Goal: Information Seeking & Learning: Find contact information

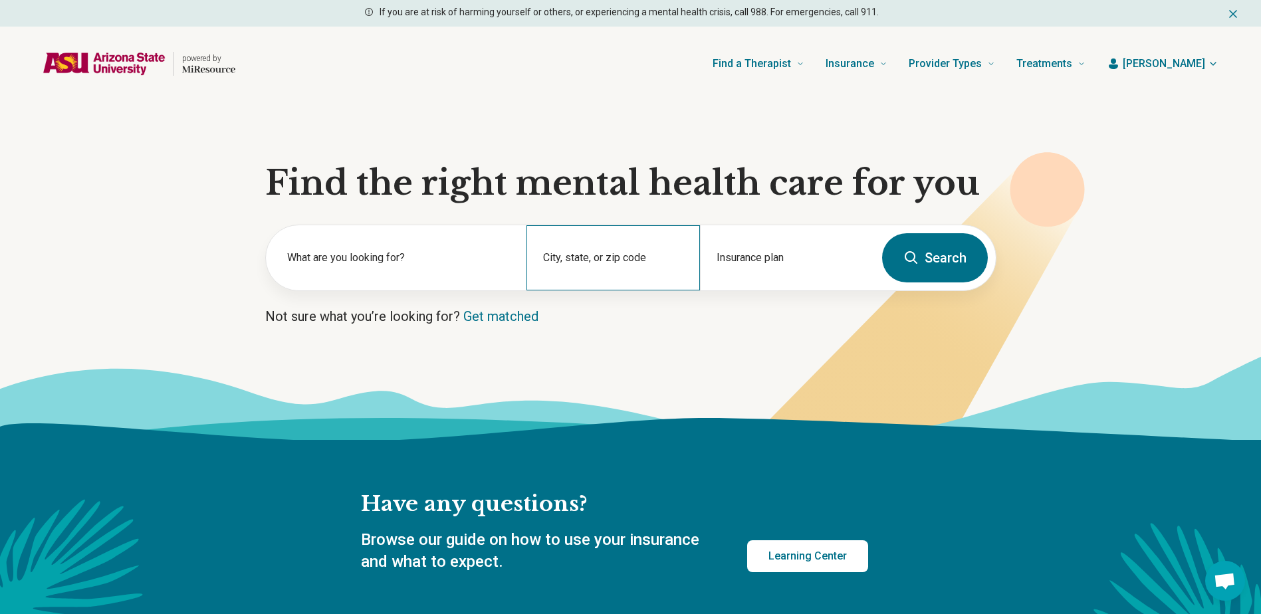
click at [644, 253] on div "City, state, or zip code" at bounding box center [614, 257] width 174 height 65
click at [644, 252] on div "City, state, or zip code" at bounding box center [614, 257] width 174 height 65
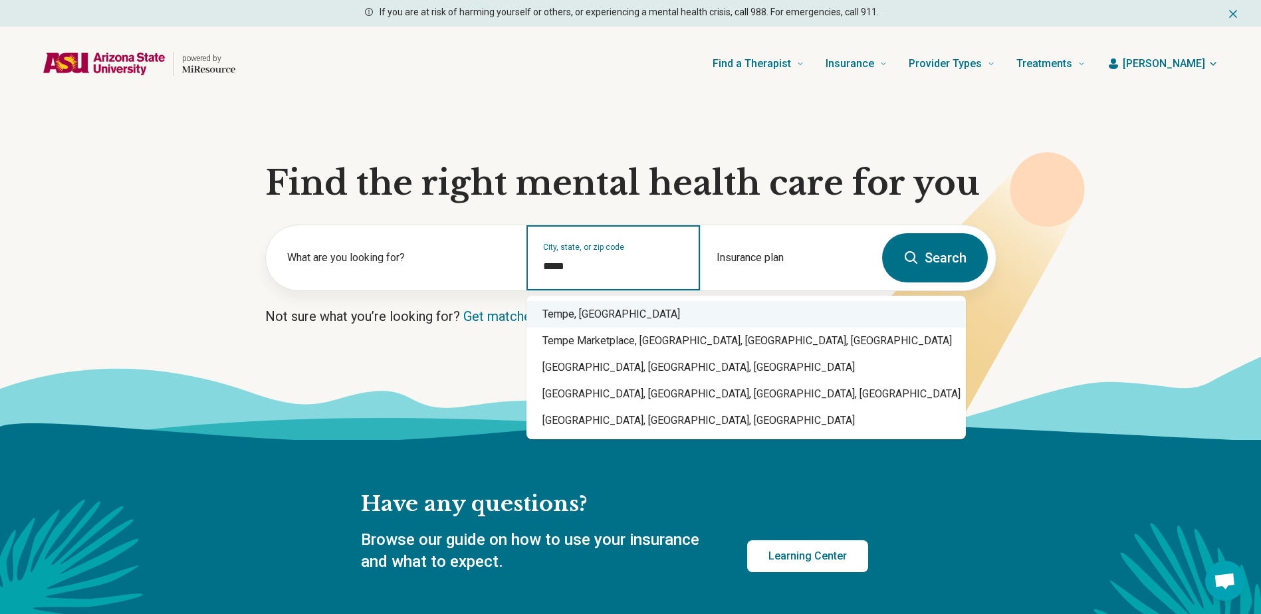
click at [622, 311] on div "Tempe, AZ" at bounding box center [747, 314] width 440 height 27
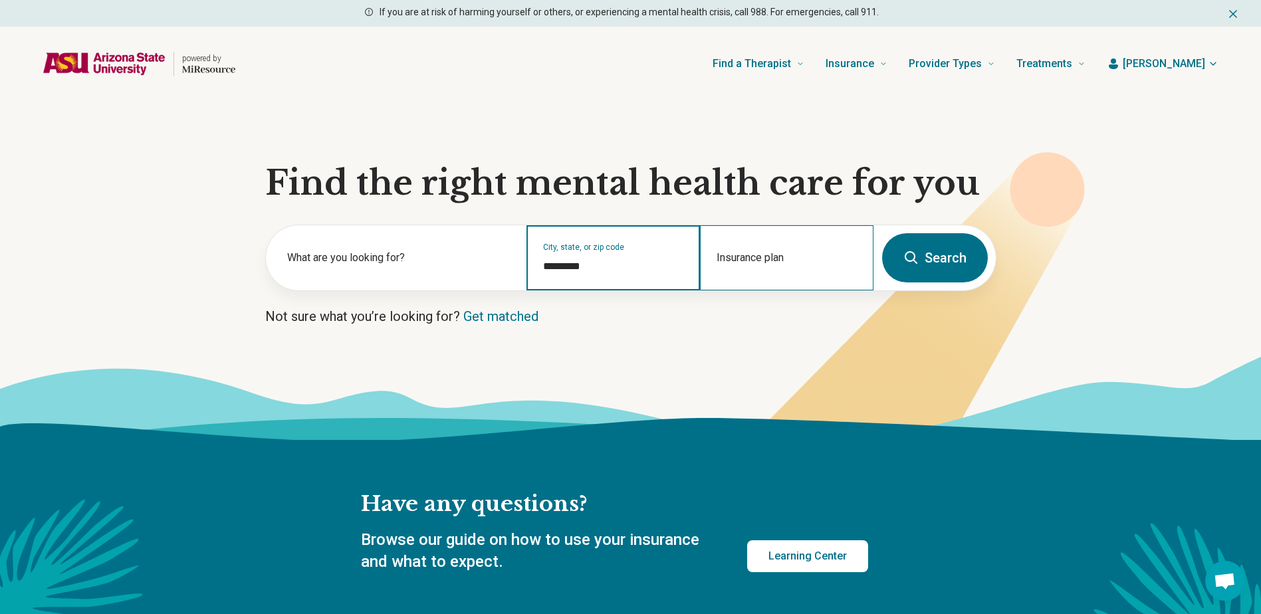
type input "*********"
click at [783, 259] on div "Insurance plan" at bounding box center [787, 257] width 174 height 65
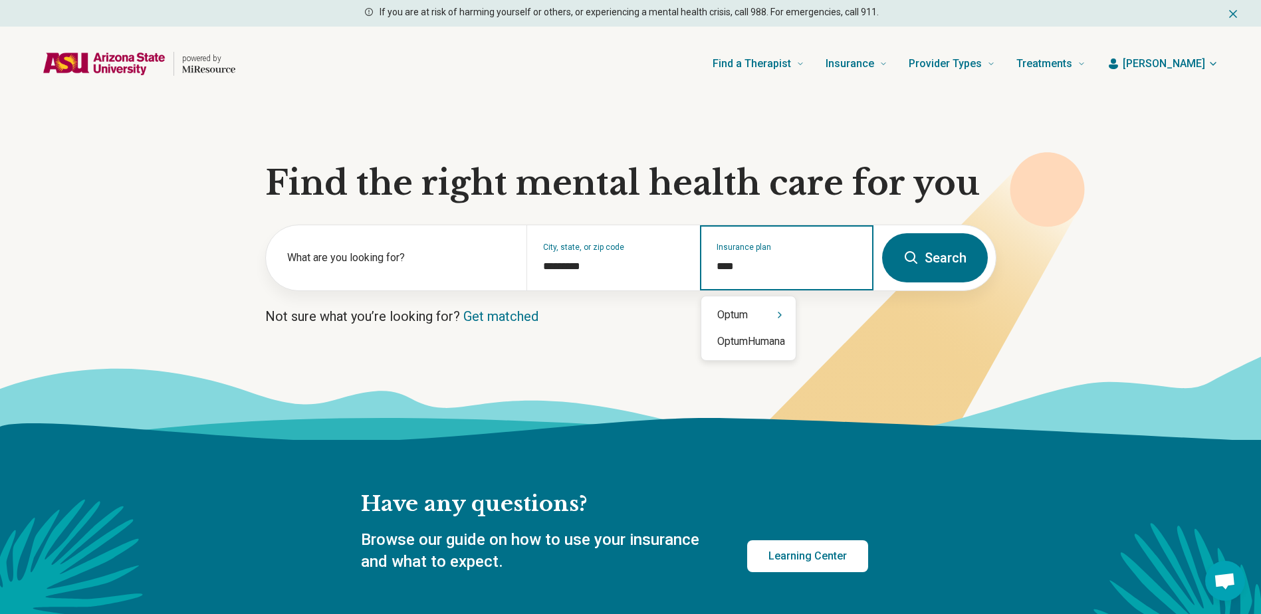
type input "*****"
click at [771, 315] on div "Optum" at bounding box center [748, 315] width 94 height 27
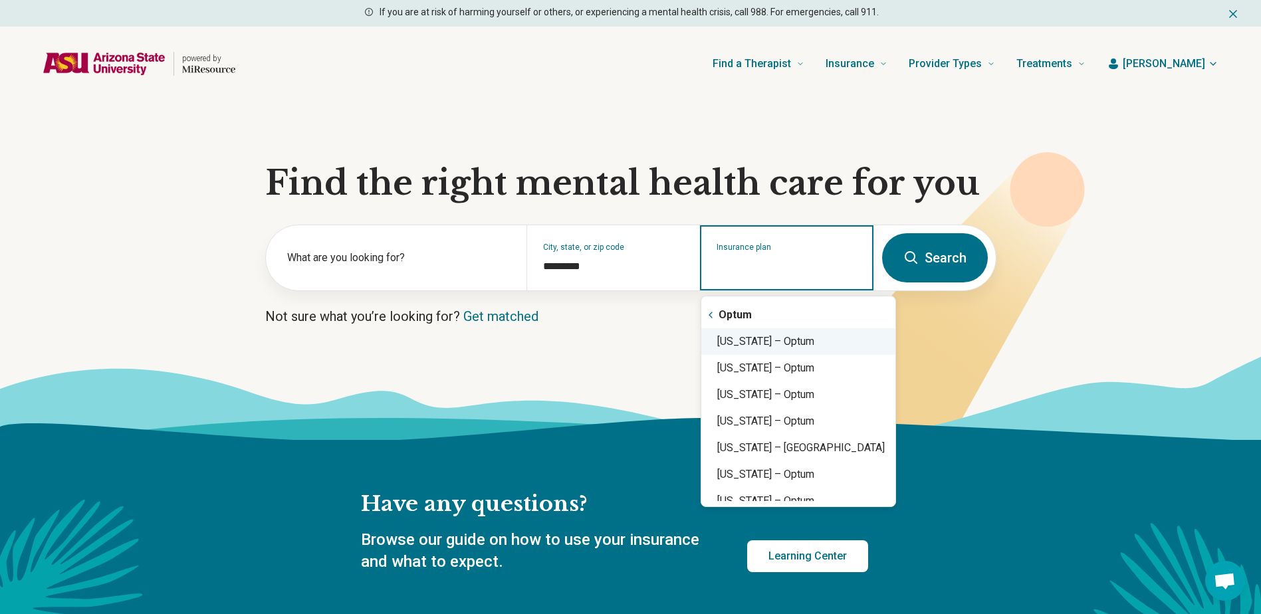
click at [813, 345] on div "Arizona – Optum" at bounding box center [798, 341] width 194 height 27
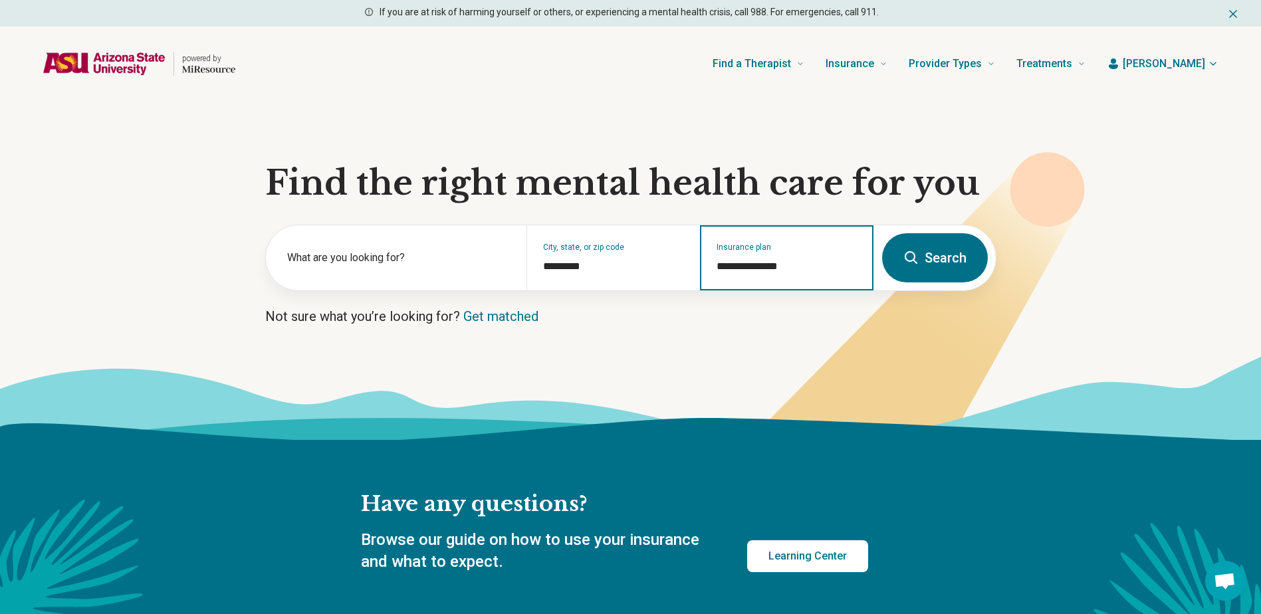
type input "**********"
click at [938, 253] on button "Search" at bounding box center [935, 257] width 106 height 49
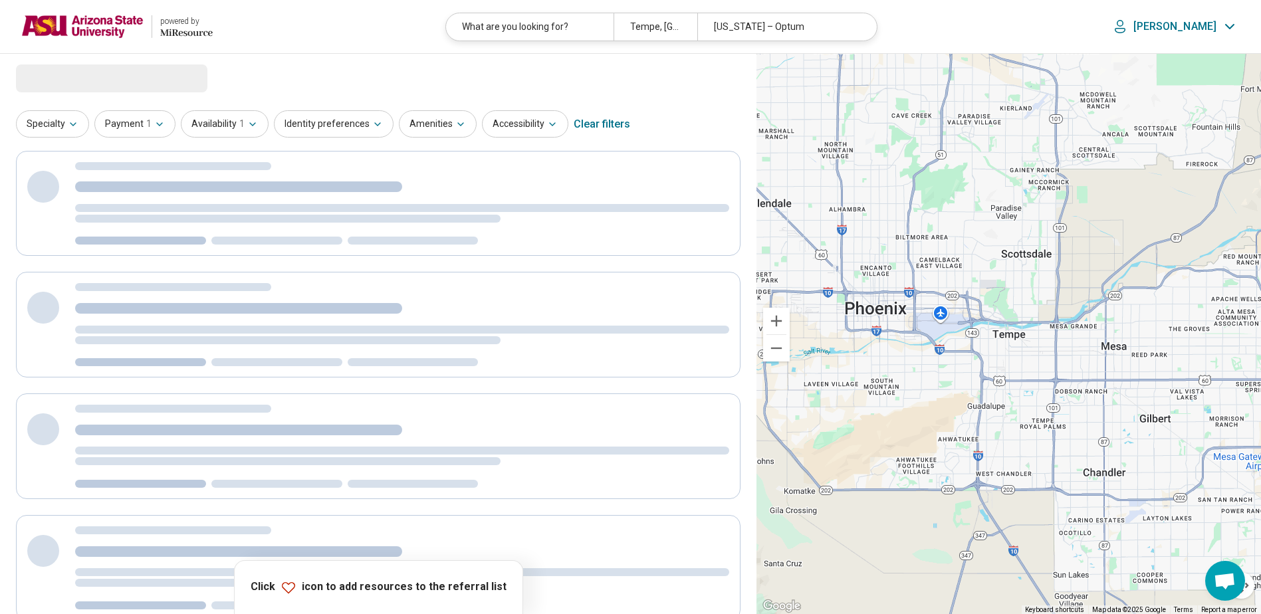
select select "***"
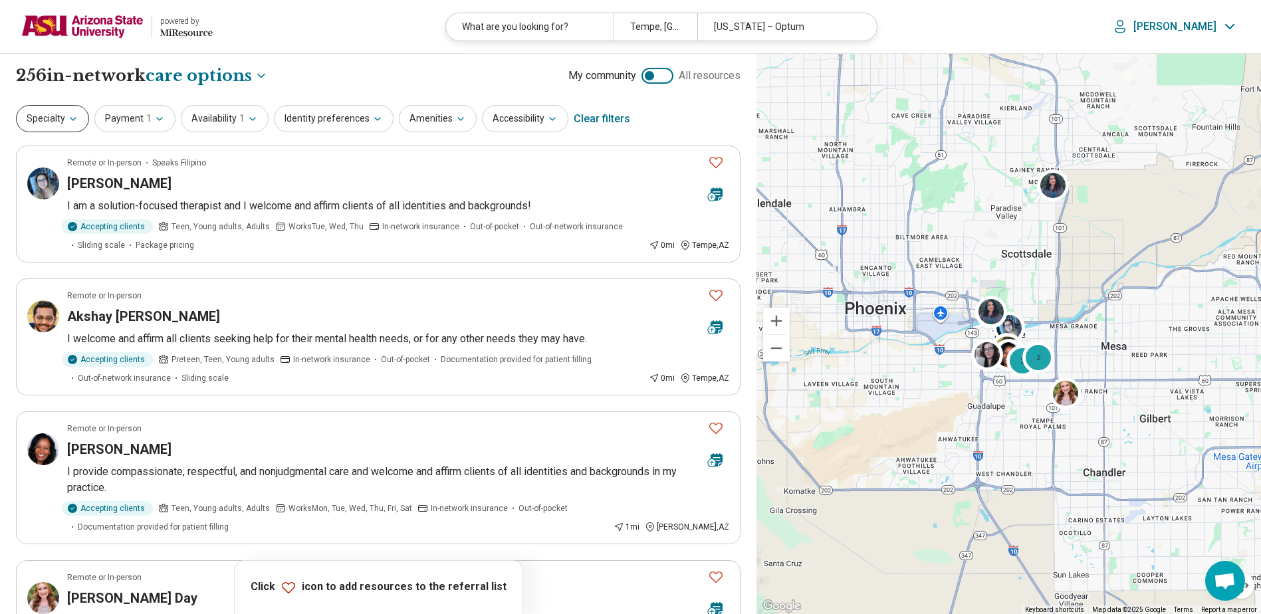
click at [72, 125] on button "Specialty" at bounding box center [52, 118] width 73 height 27
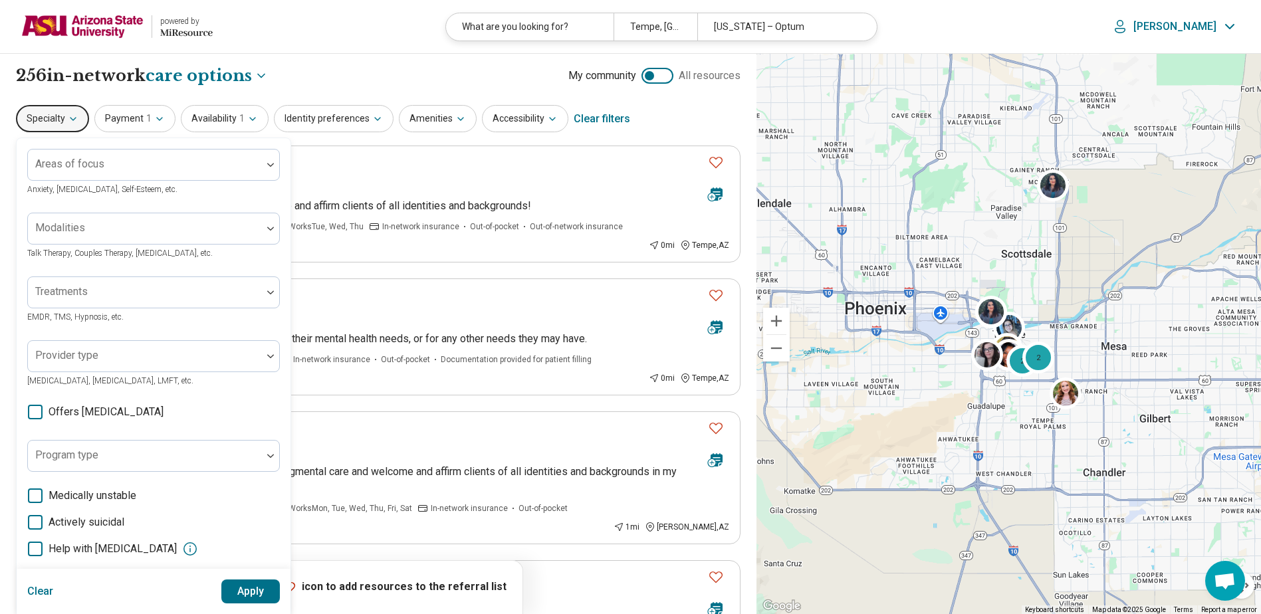
click at [322, 75] on div "**********" at bounding box center [378, 75] width 725 height 23
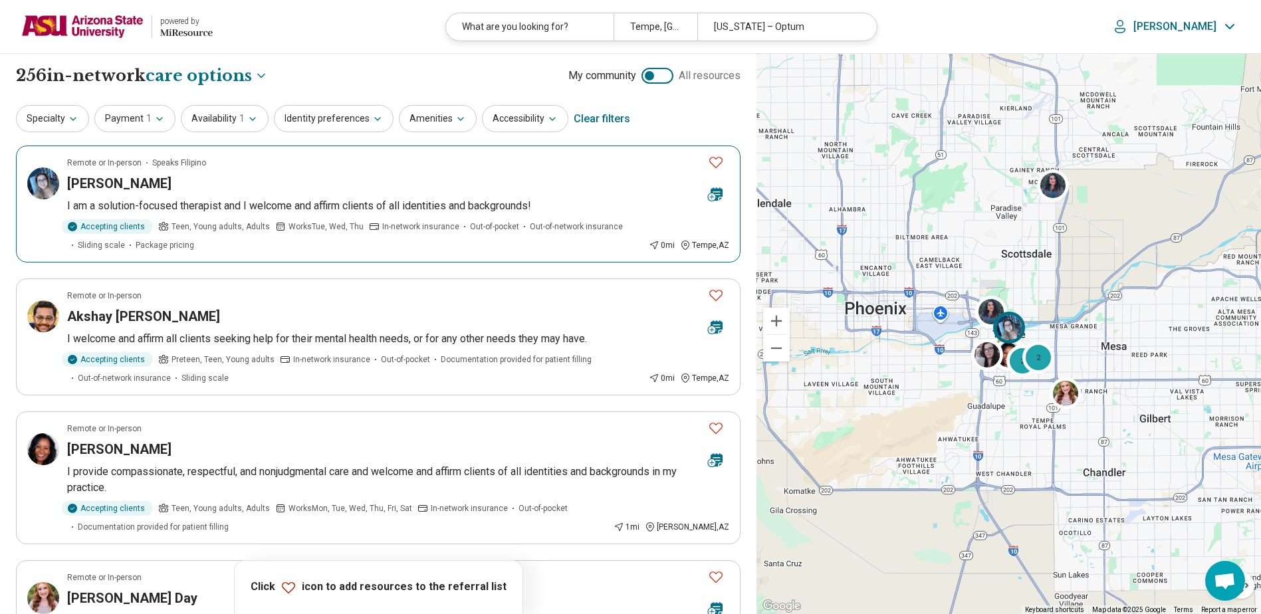
click at [357, 180] on div "[PERSON_NAME]" at bounding box center [382, 183] width 630 height 19
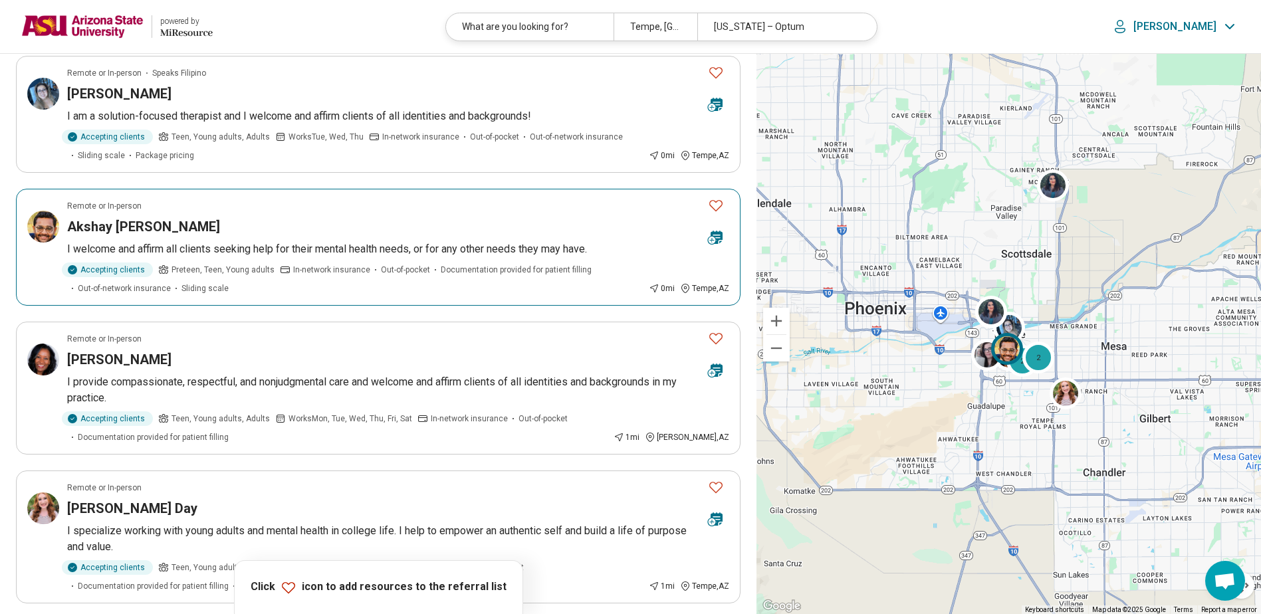
scroll to position [199, 0]
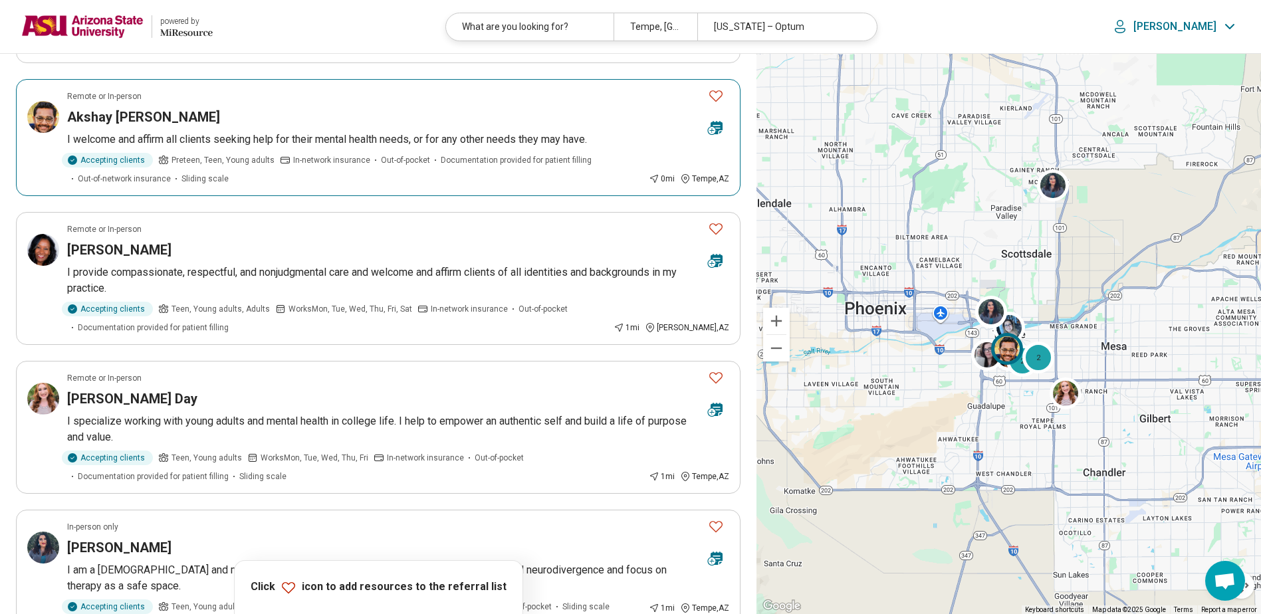
click at [303, 114] on div "Akshay Lokhande" at bounding box center [382, 117] width 630 height 19
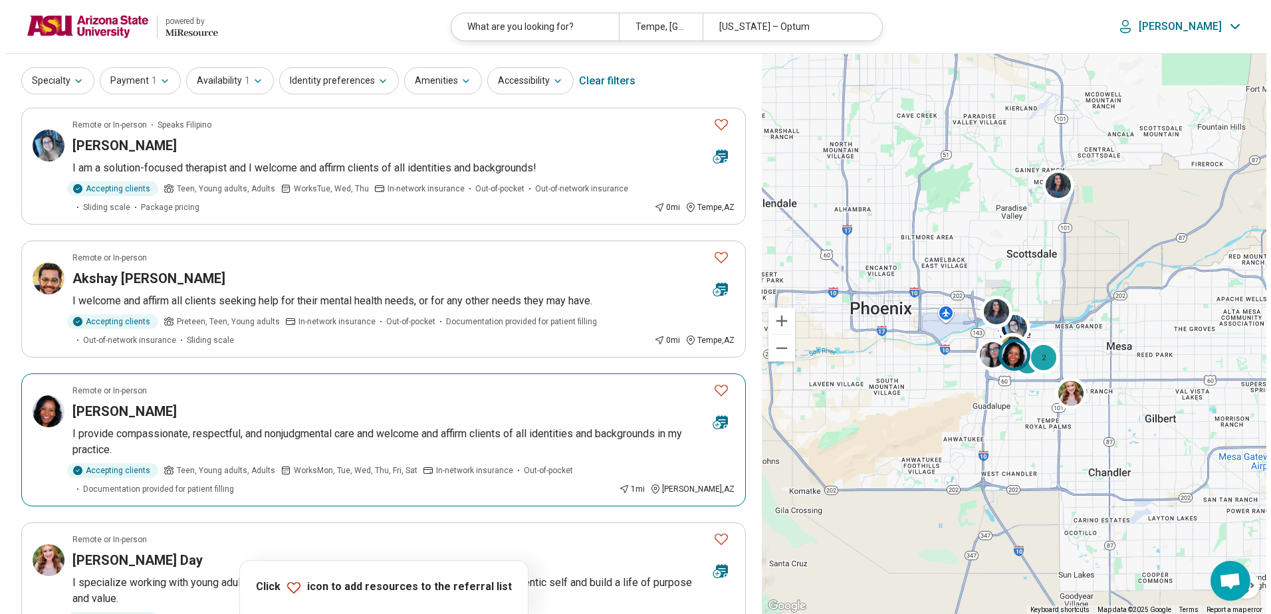
scroll to position [0, 0]
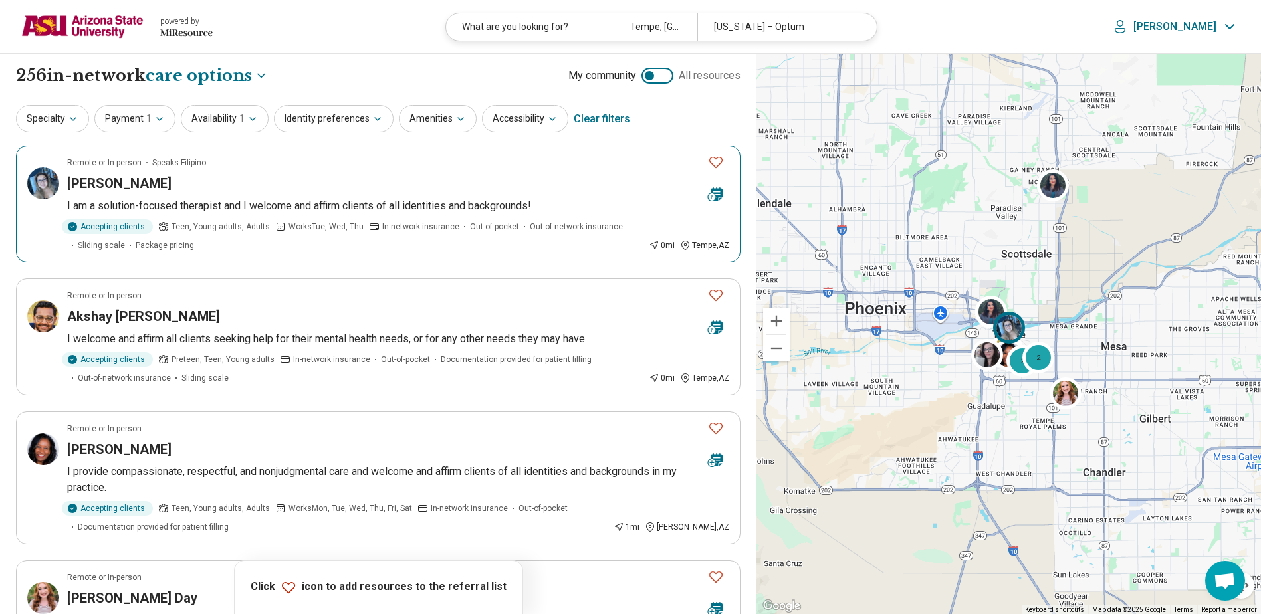
click at [715, 163] on icon "Favorite" at bounding box center [716, 162] width 16 height 16
click at [450, 585] on link "View list" at bounding box center [465, 587] width 72 height 21
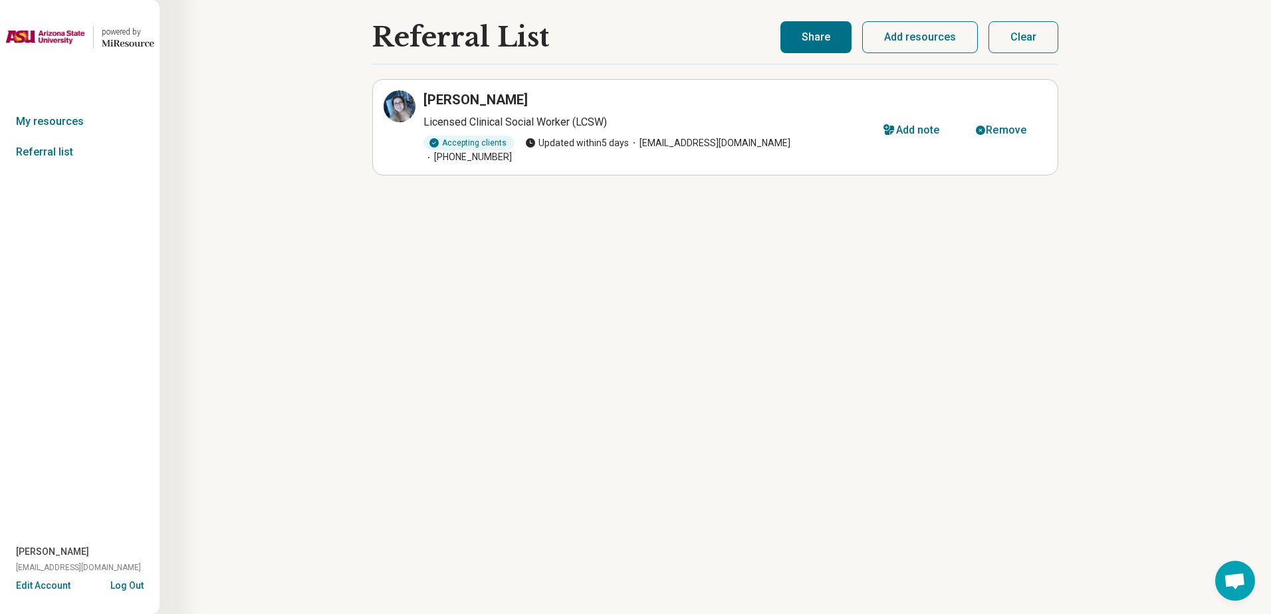
click at [967, 35] on button "Add resources" at bounding box center [920, 37] width 116 height 32
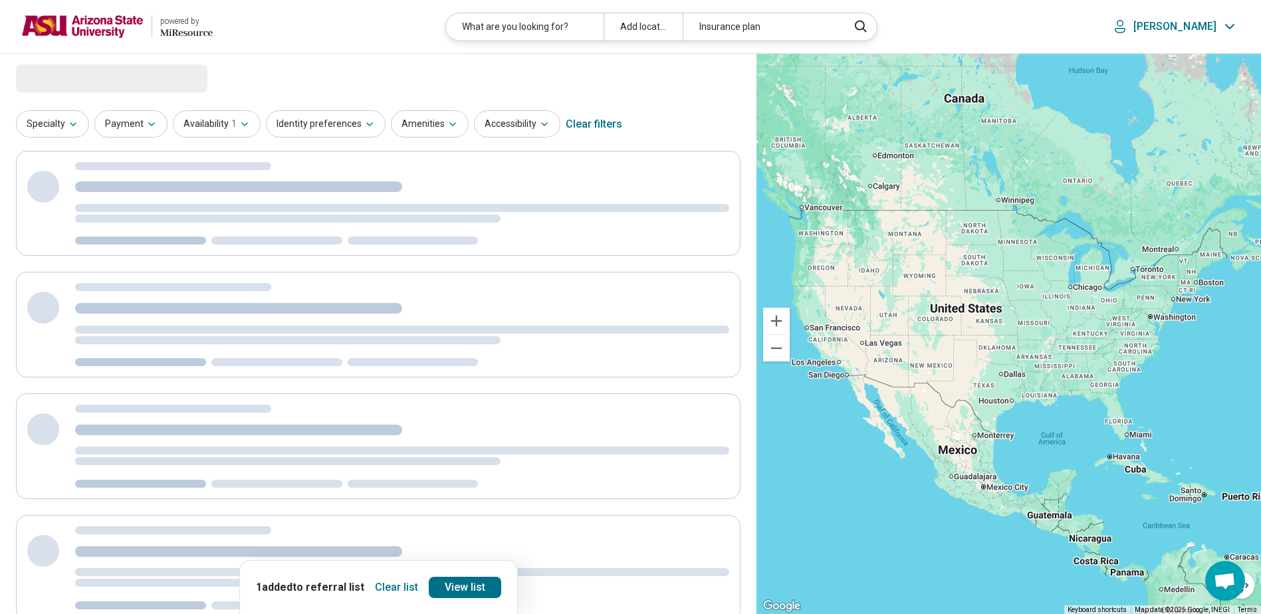
select select "***"
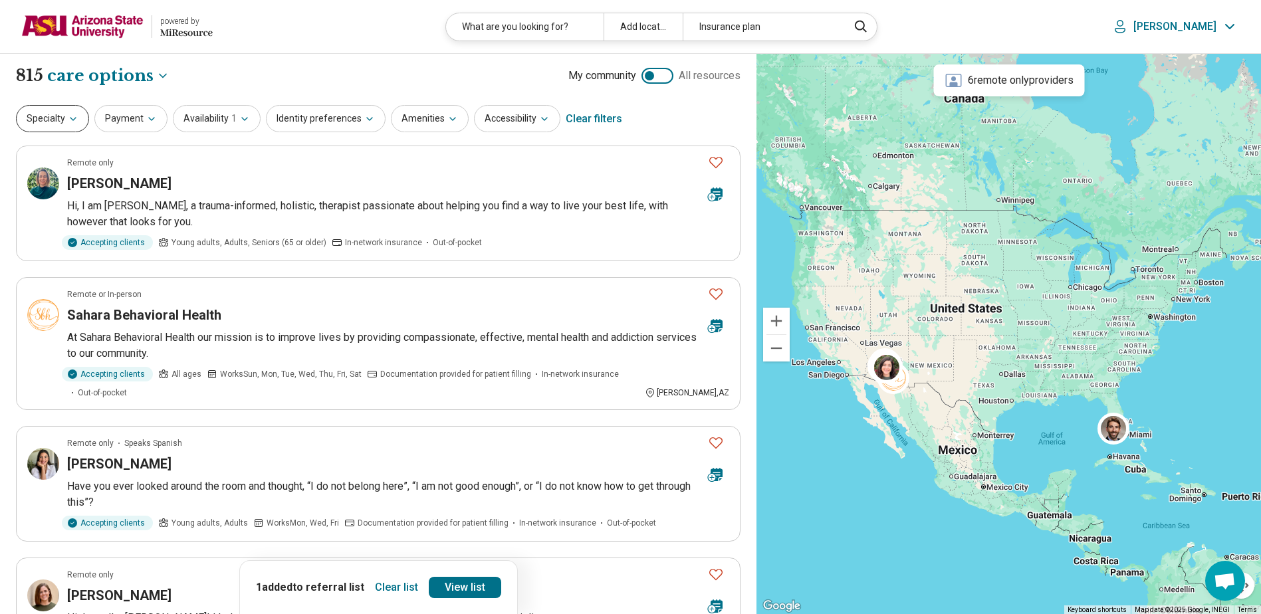
click at [51, 115] on button "Specialty" at bounding box center [52, 118] width 73 height 27
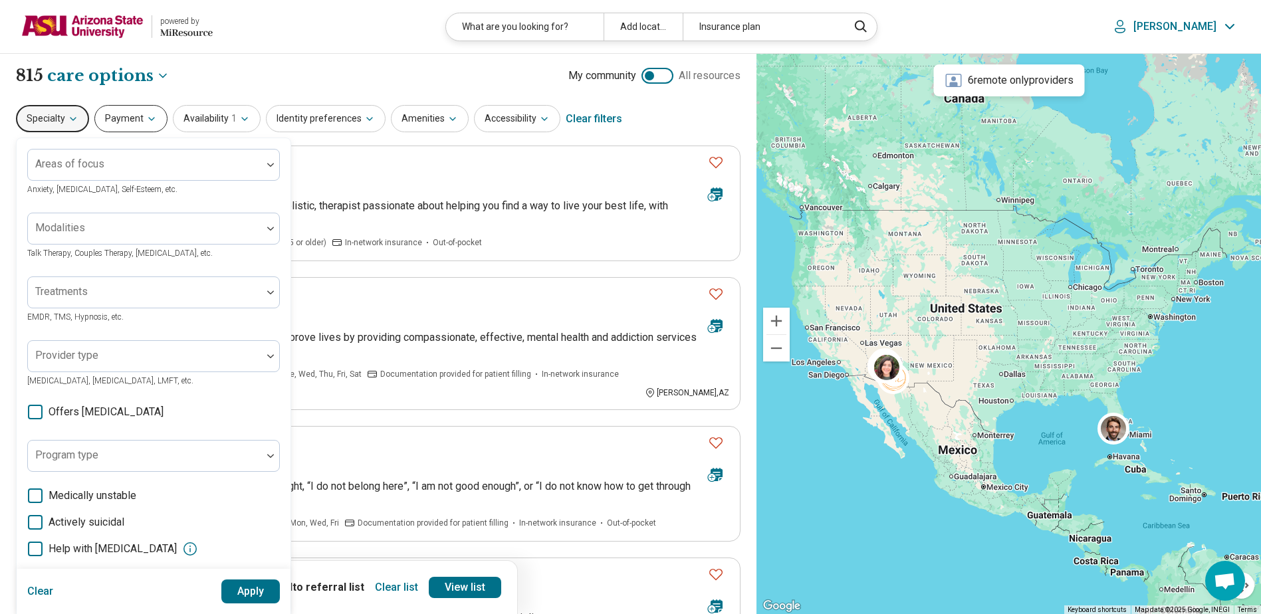
click at [130, 121] on button "Payment" at bounding box center [130, 118] width 73 height 27
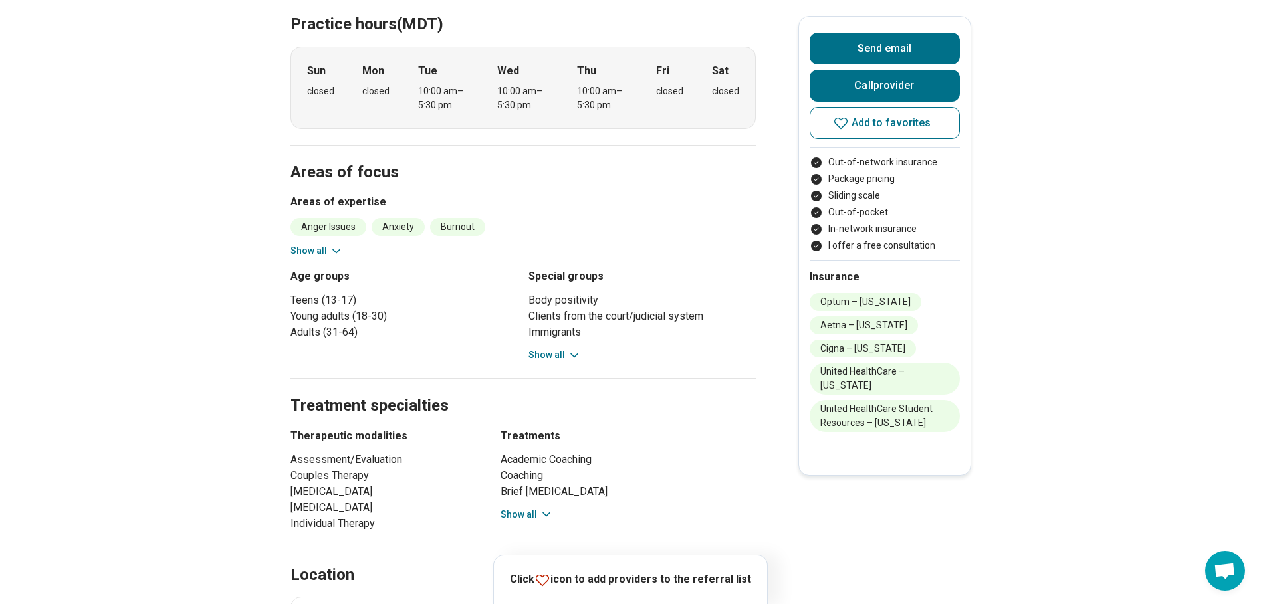
scroll to position [665, 0]
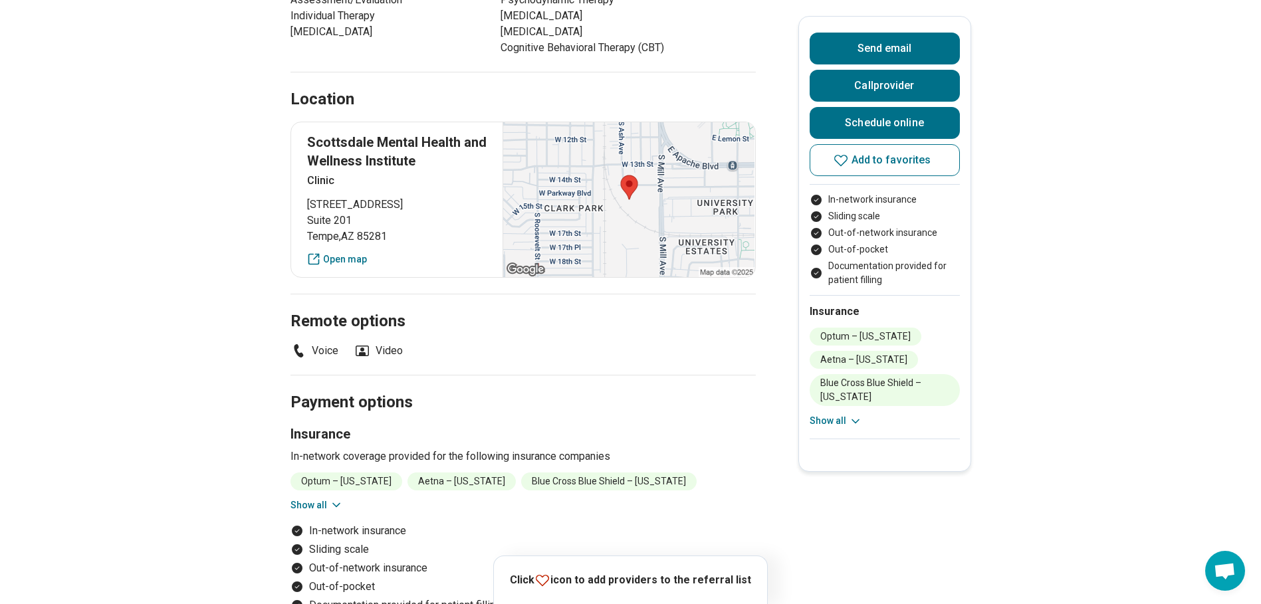
scroll to position [399, 0]
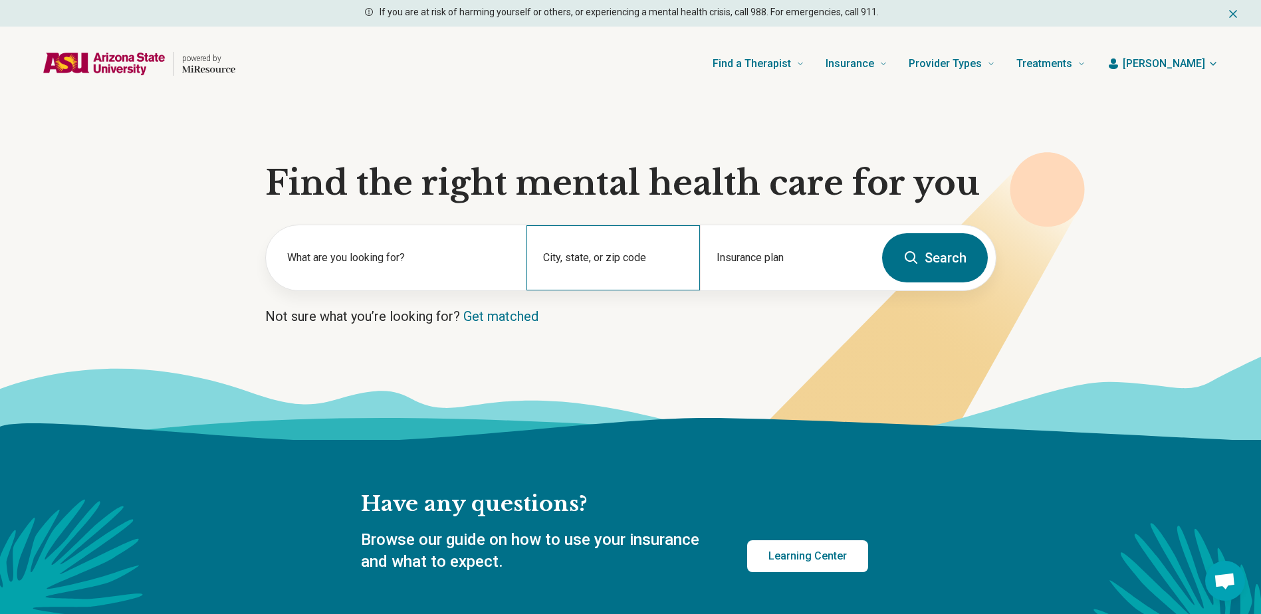
click at [631, 244] on div "City, state, or zip code" at bounding box center [614, 257] width 174 height 65
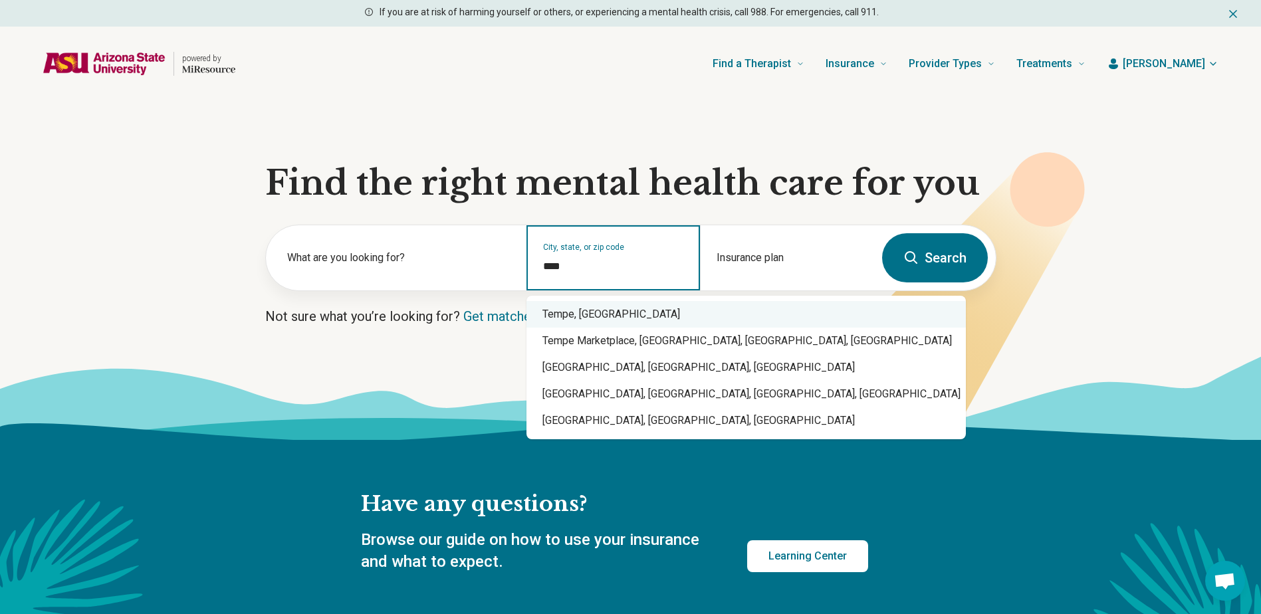
click at [622, 305] on div "Tempe, [GEOGRAPHIC_DATA]" at bounding box center [747, 314] width 440 height 27
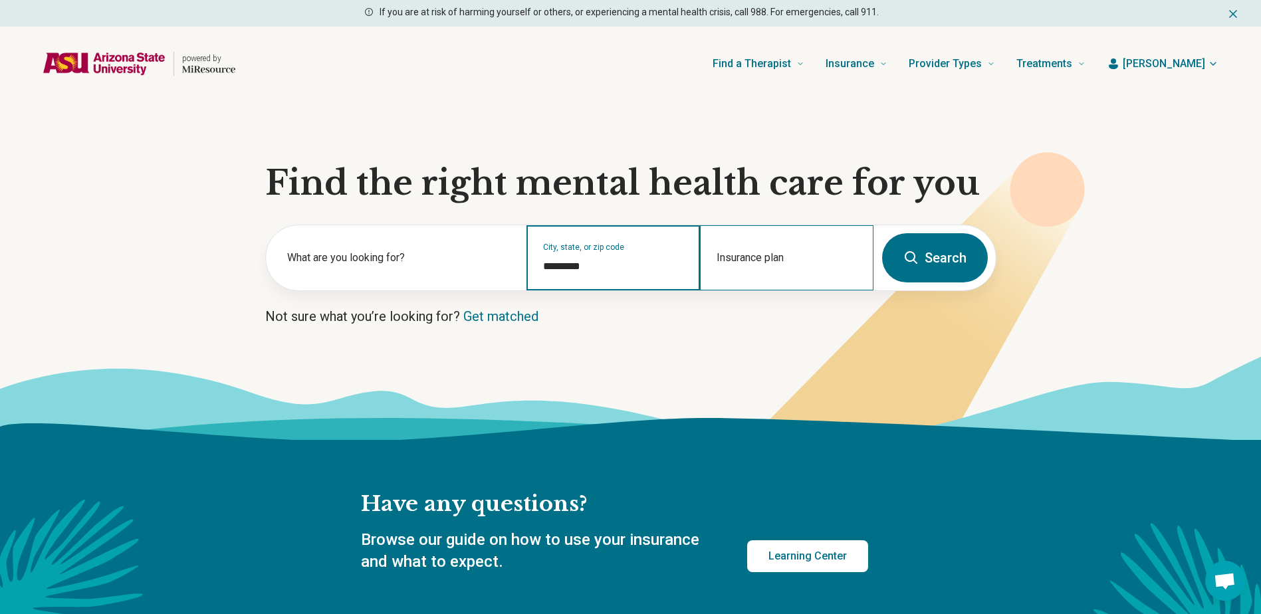
type input "*********"
click at [758, 259] on div "Insurance plan" at bounding box center [787, 257] width 174 height 65
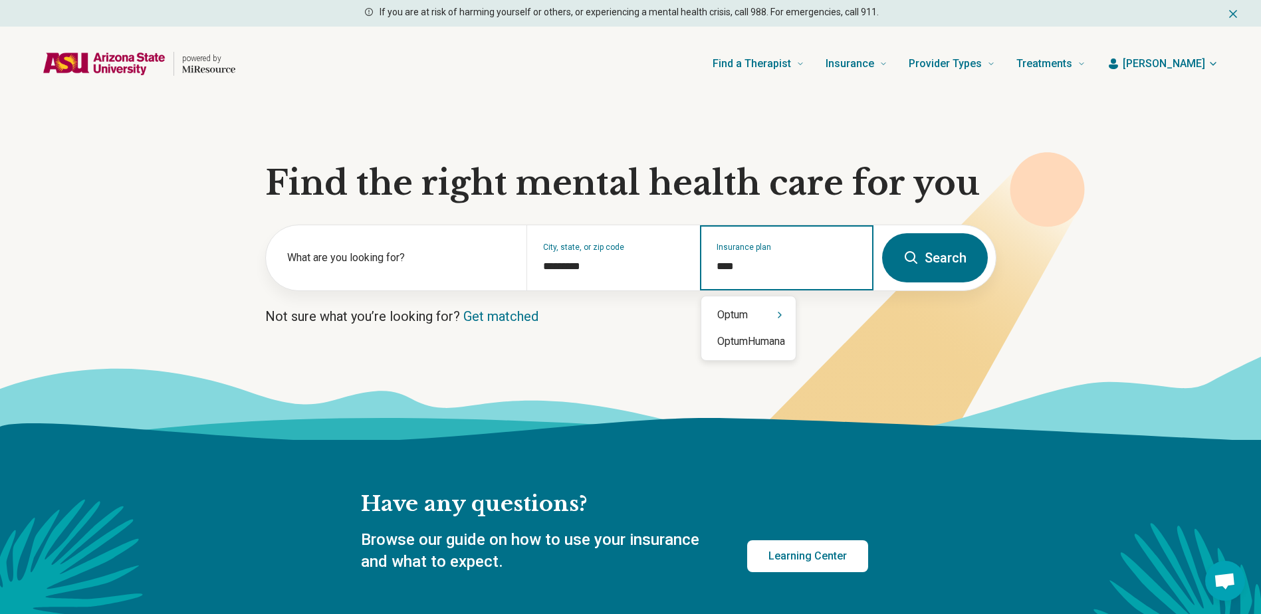
type input "*****"
click at [755, 322] on div "Optum" at bounding box center [748, 315] width 94 height 27
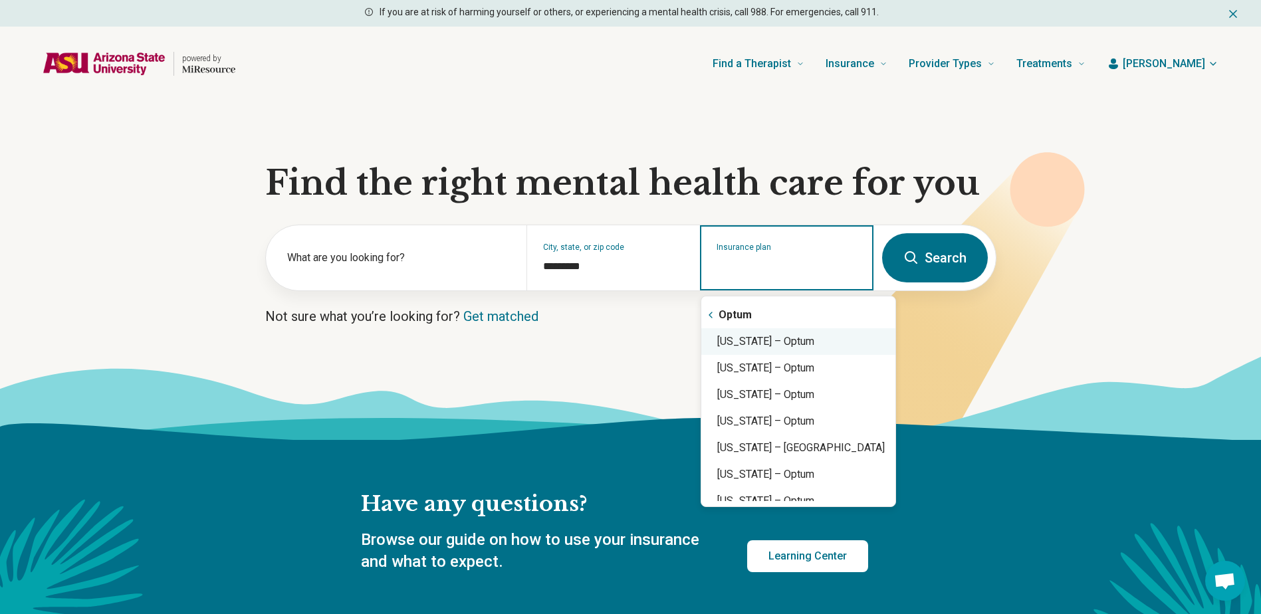
click at [817, 350] on div "Arizona – Optum" at bounding box center [798, 341] width 194 height 27
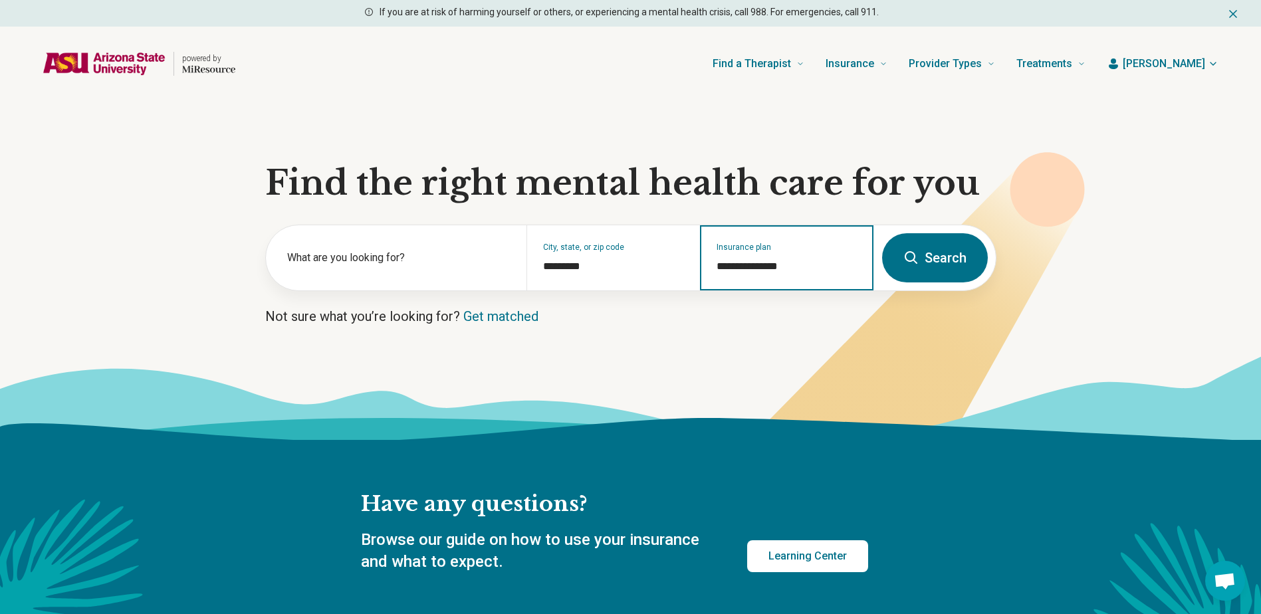
type input "**********"
click at [933, 245] on button "Search" at bounding box center [935, 257] width 106 height 49
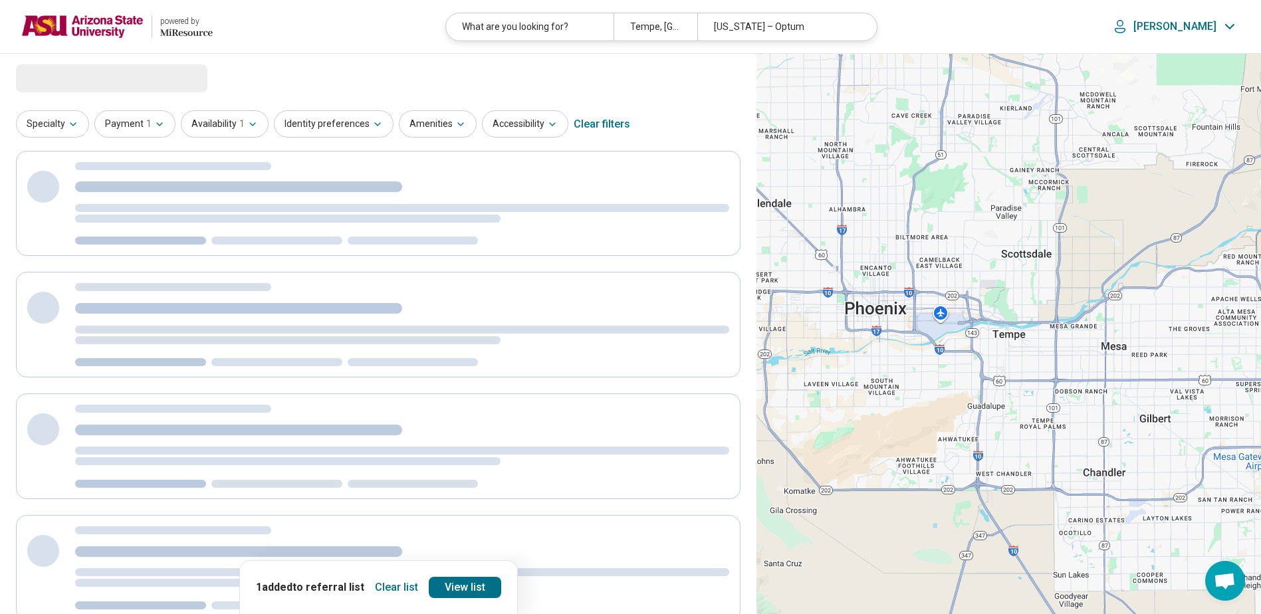
select select "***"
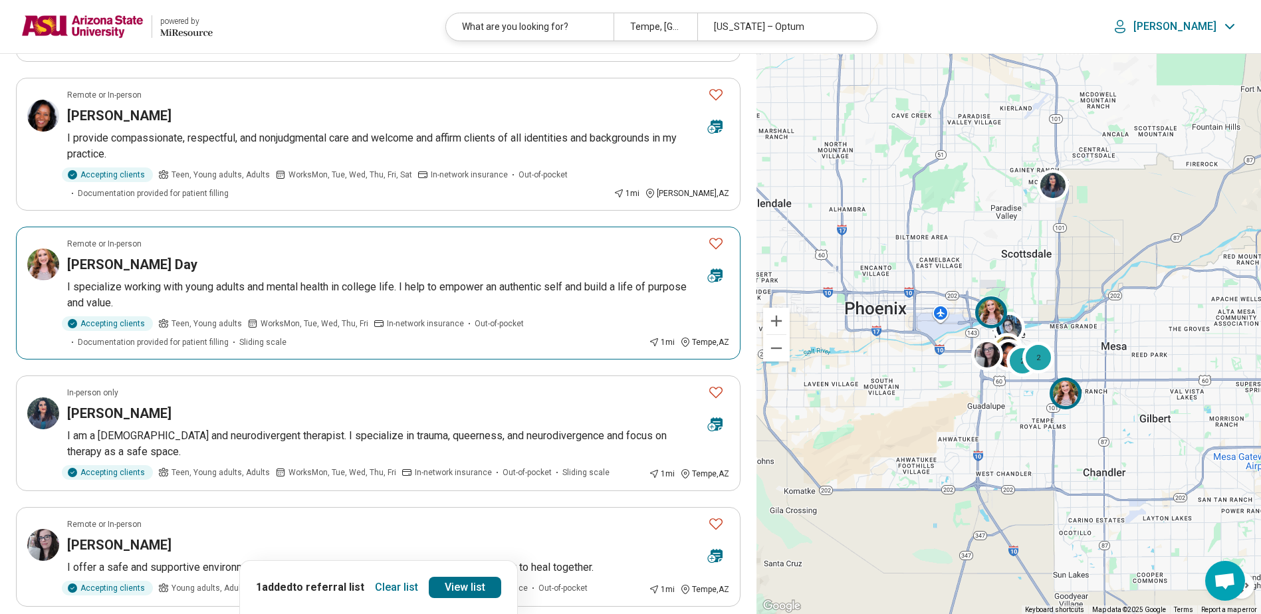
scroll to position [399, 0]
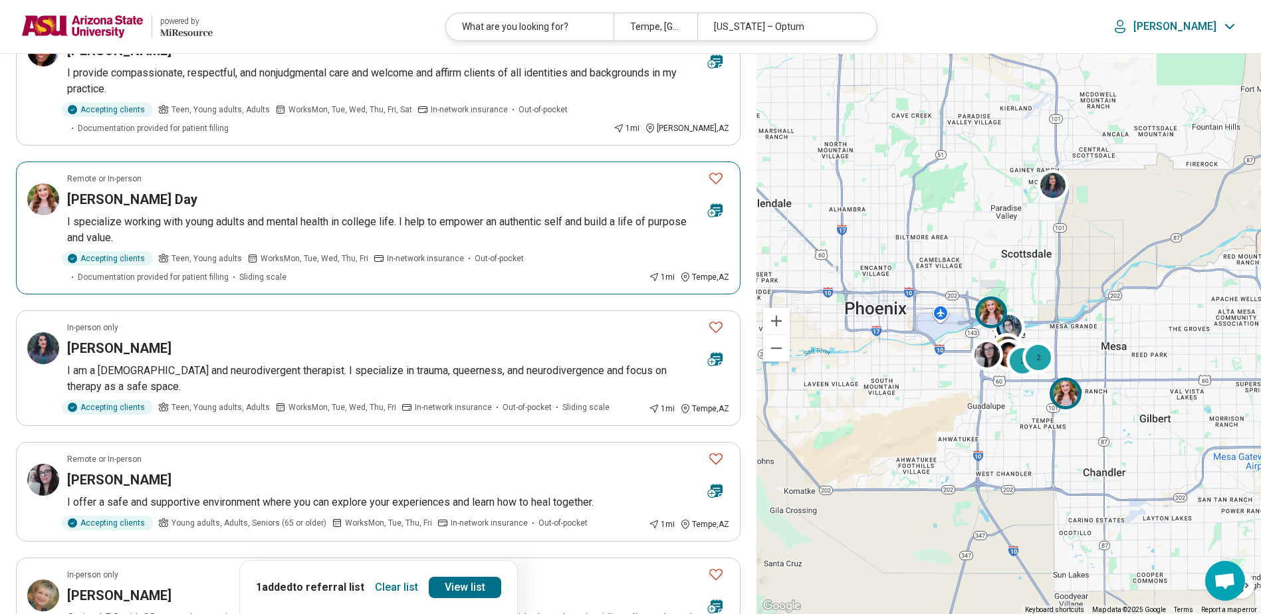
click at [417, 197] on div "[PERSON_NAME] Day" at bounding box center [382, 199] width 630 height 19
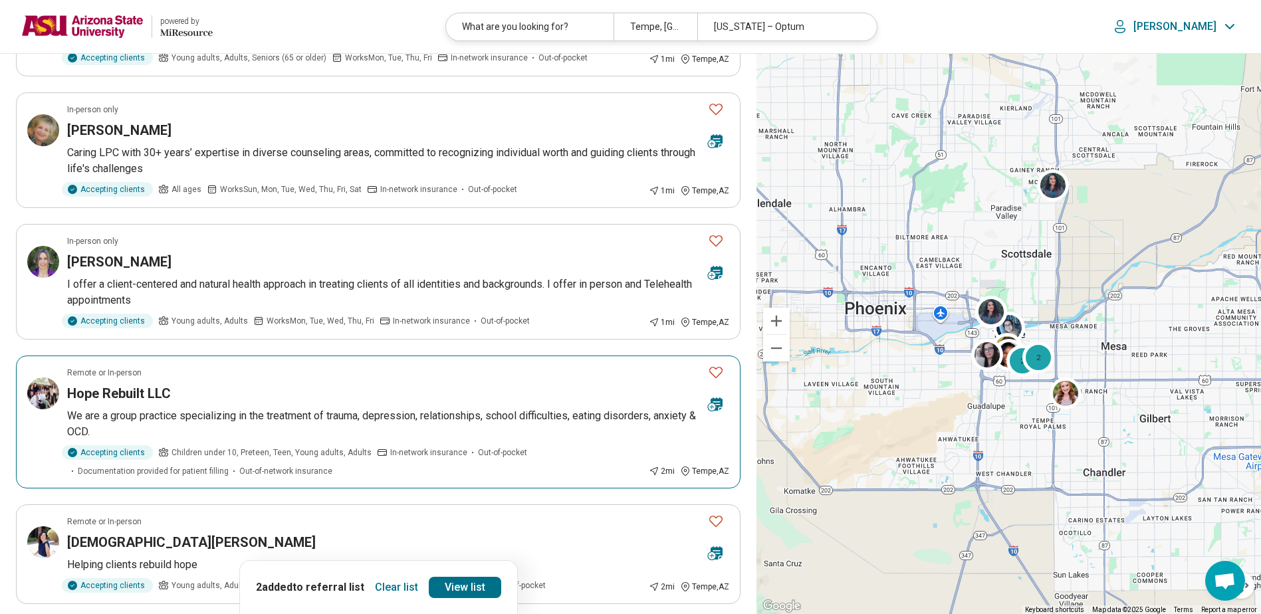
scroll to position [1064, 0]
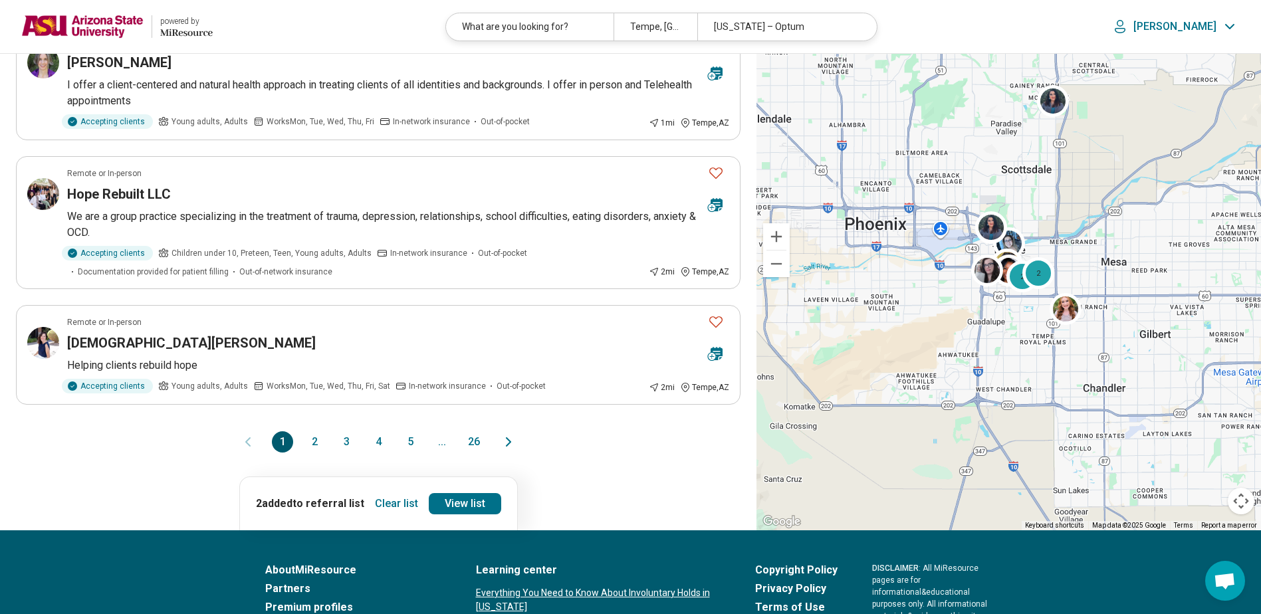
click at [315, 443] on button "2" at bounding box center [314, 442] width 21 height 21
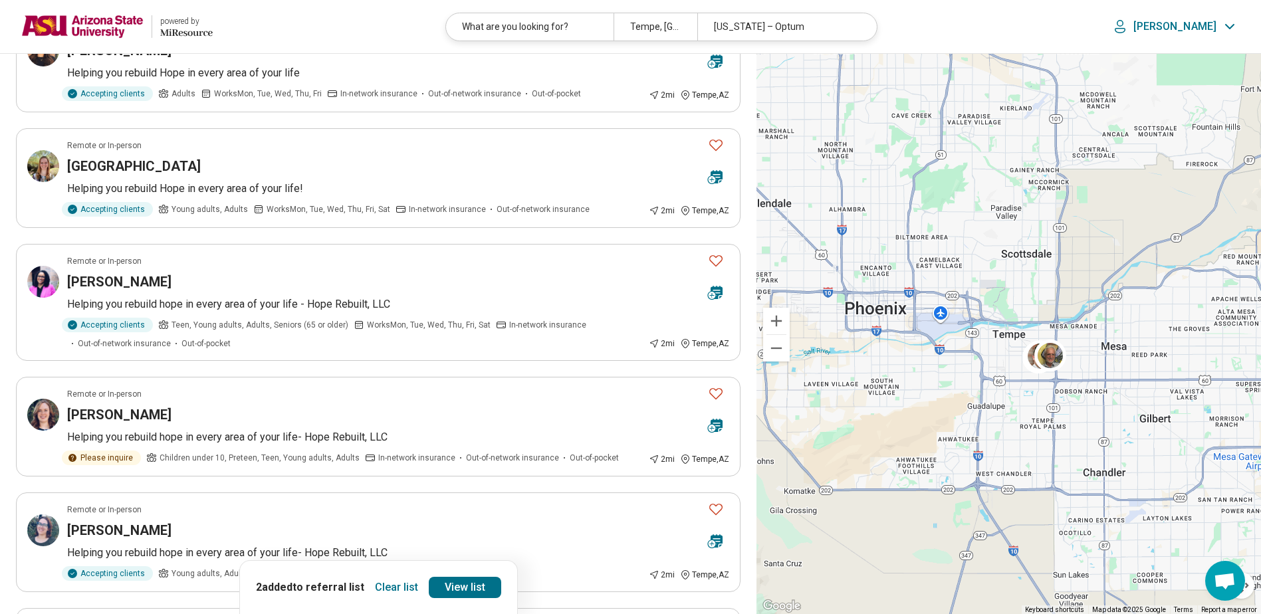
scroll to position [0, 0]
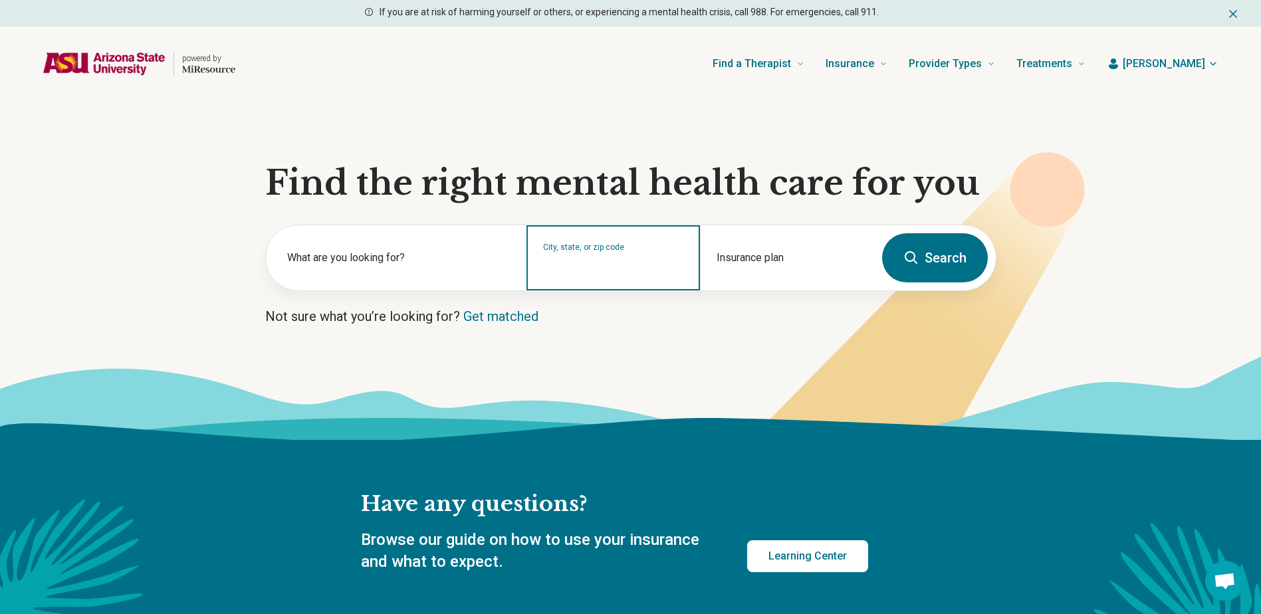
click at [604, 263] on input "City, state, or zip code" at bounding box center [613, 267] width 141 height 16
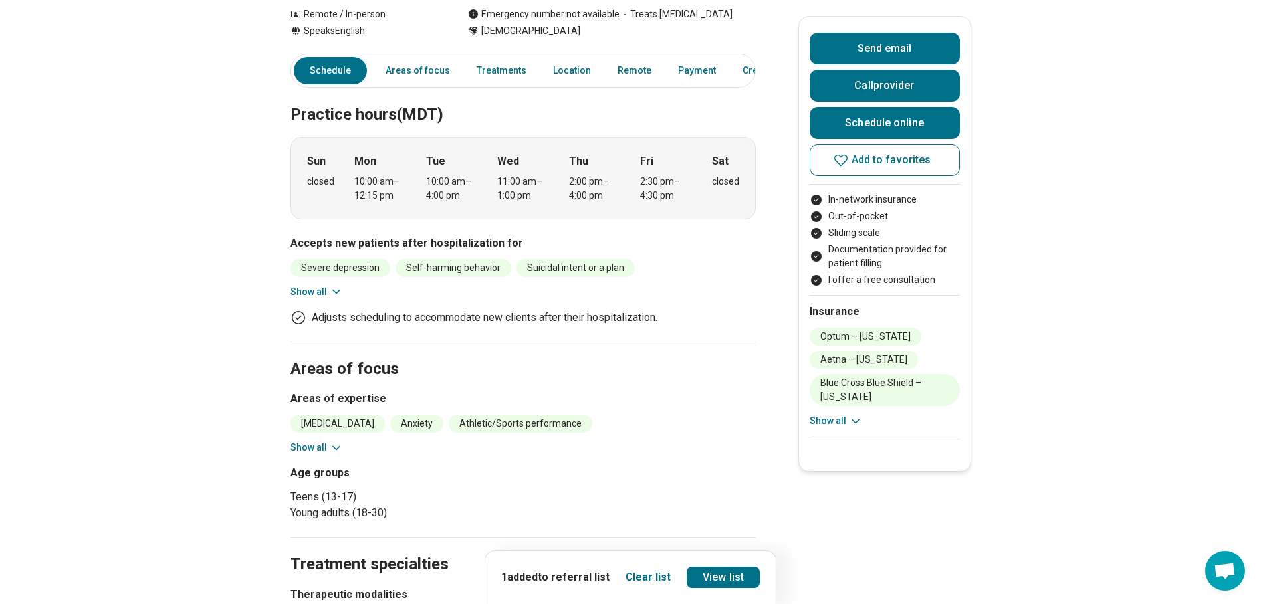
scroll to position [266, 0]
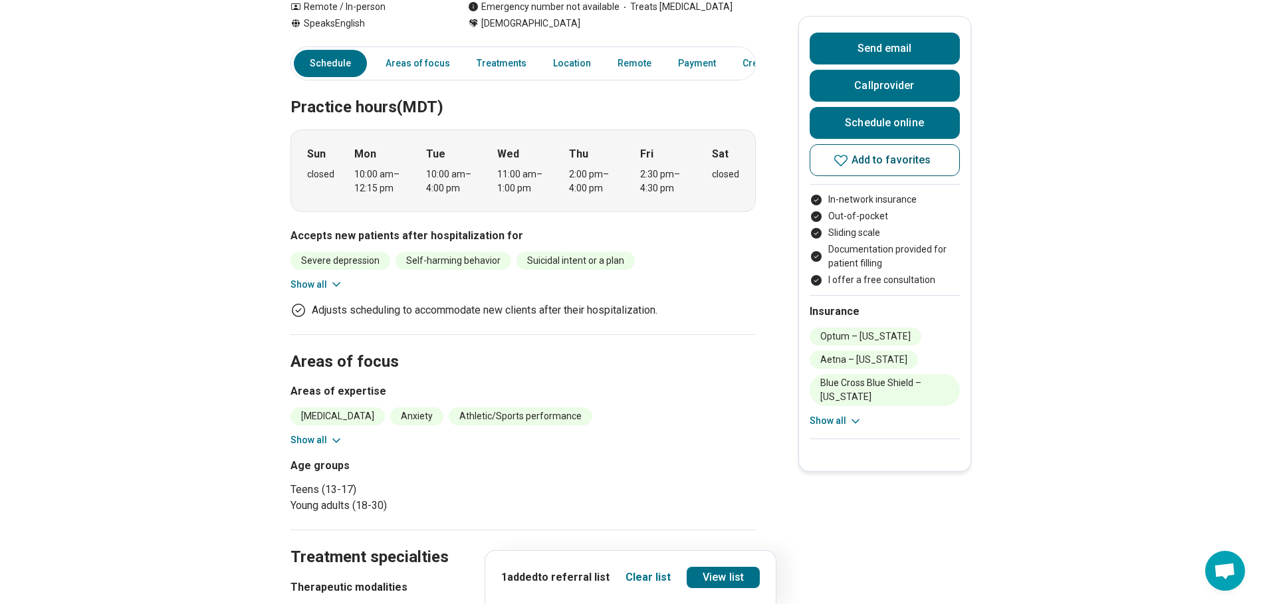
click at [844, 156] on icon at bounding box center [841, 160] width 16 height 16
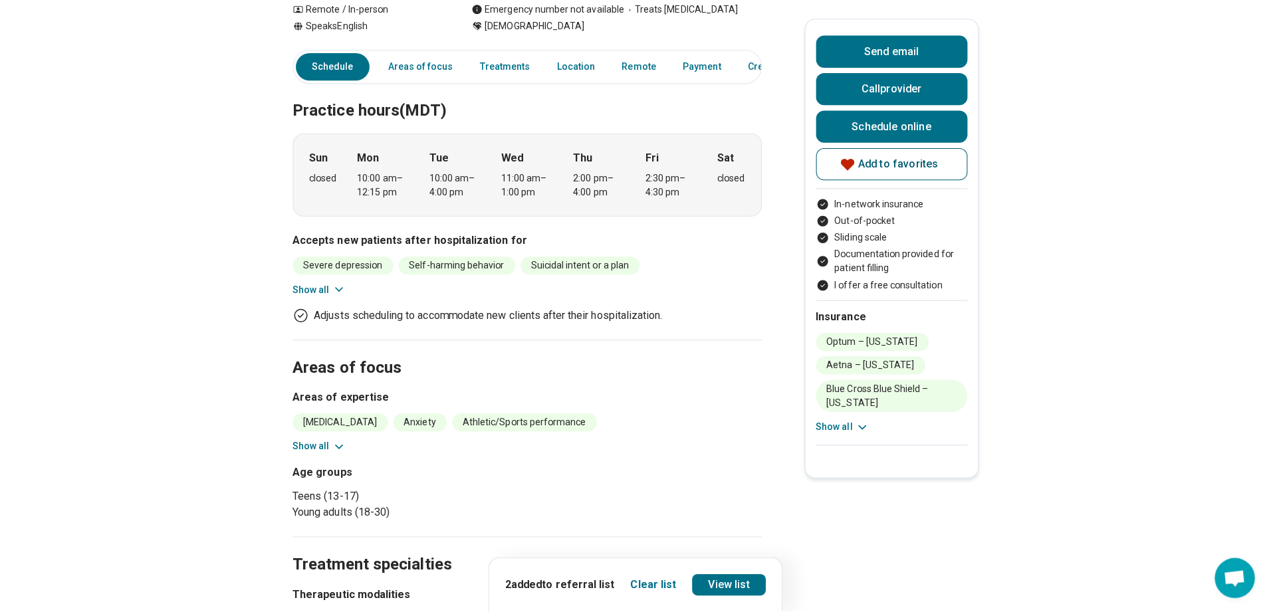
scroll to position [0, 0]
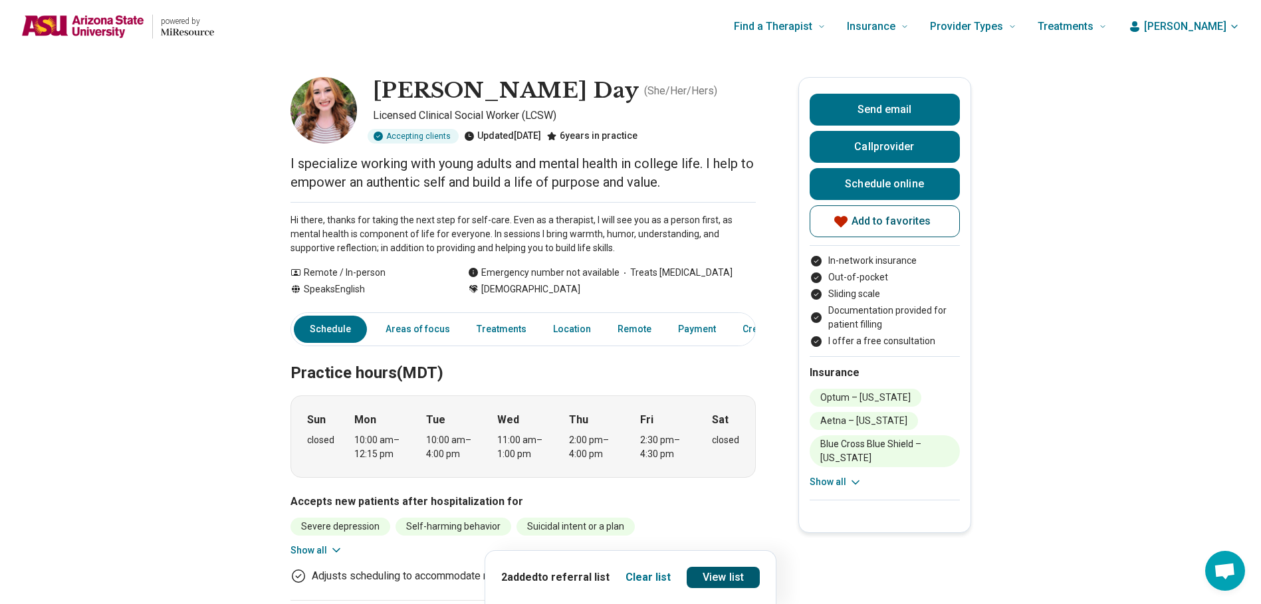
click at [733, 576] on link "View list" at bounding box center [723, 577] width 73 height 21
click at [735, 578] on link "View list" at bounding box center [723, 577] width 73 height 21
click at [708, 573] on link "View list" at bounding box center [723, 577] width 73 height 21
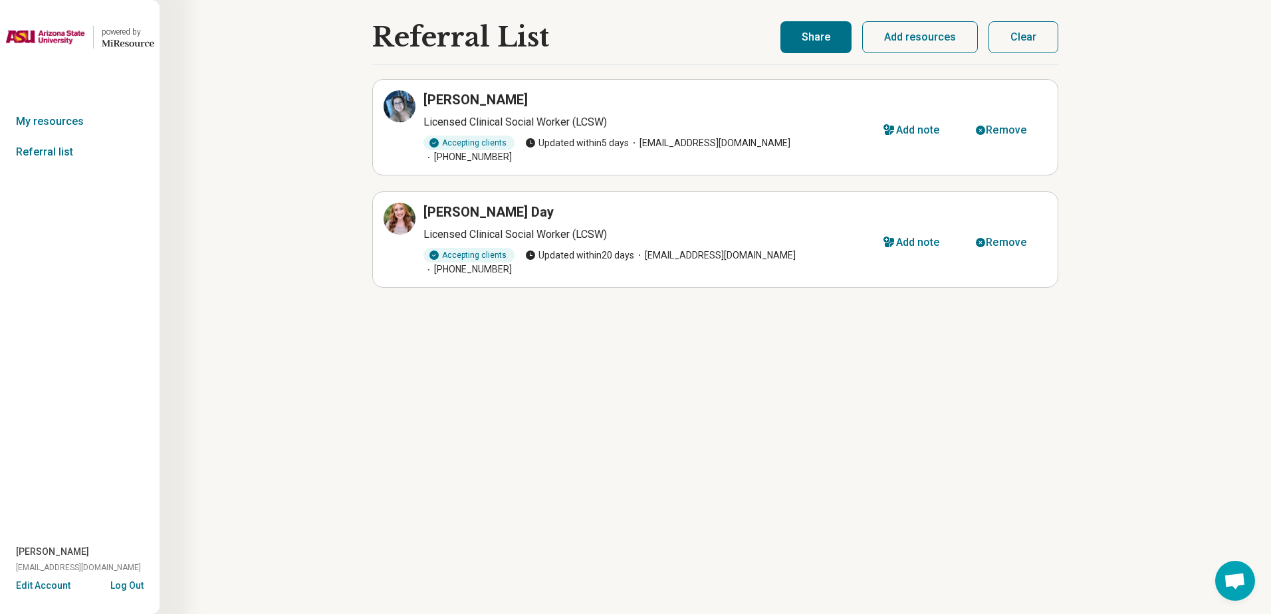
click at [800, 31] on button "Share" at bounding box center [816, 37] width 71 height 32
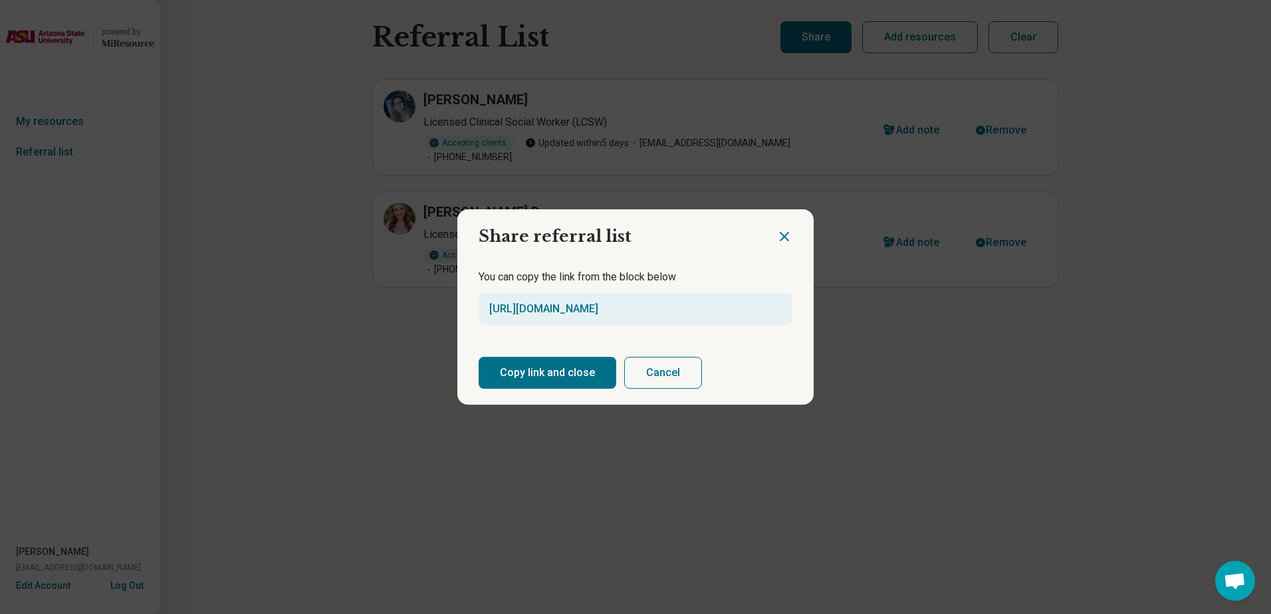
click at [549, 374] on button "Copy link and close" at bounding box center [548, 373] width 138 height 32
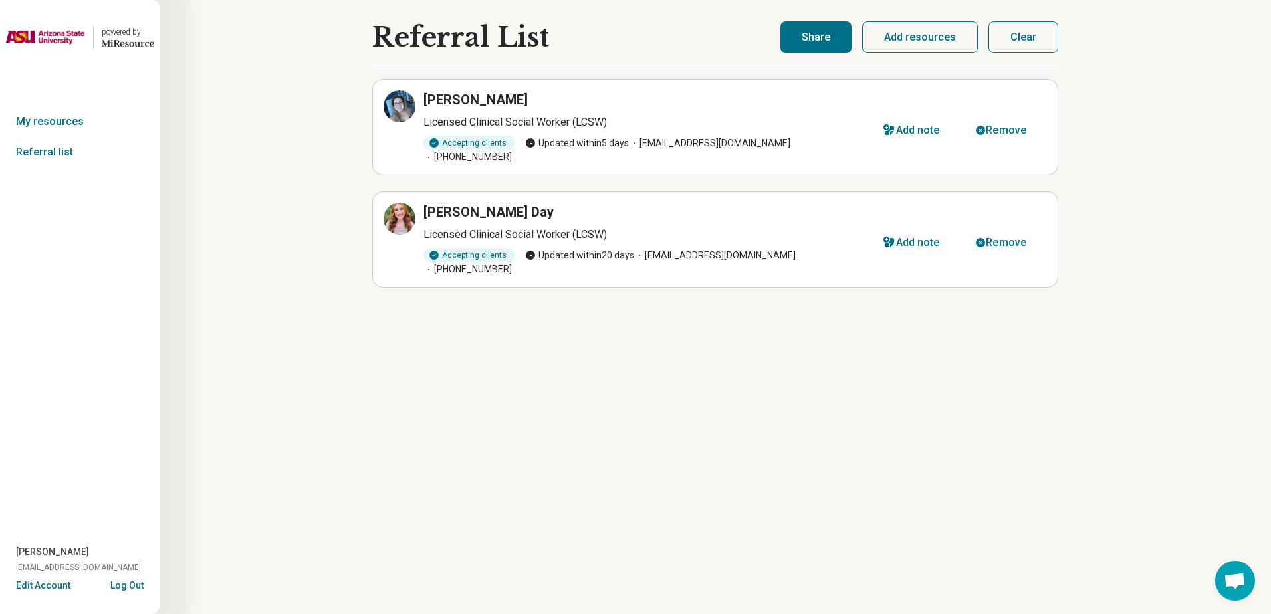
click at [816, 37] on button "Share" at bounding box center [816, 37] width 71 height 32
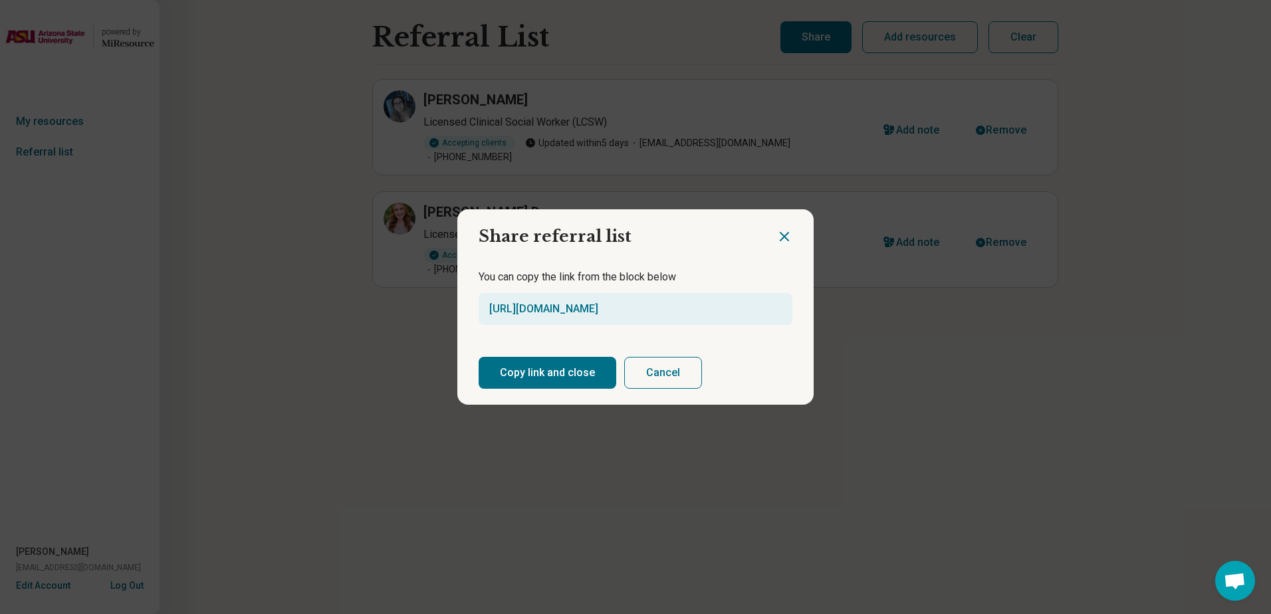
click at [581, 371] on button "Copy link and close" at bounding box center [548, 373] width 138 height 32
